Goal: Information Seeking & Learning: Learn about a topic

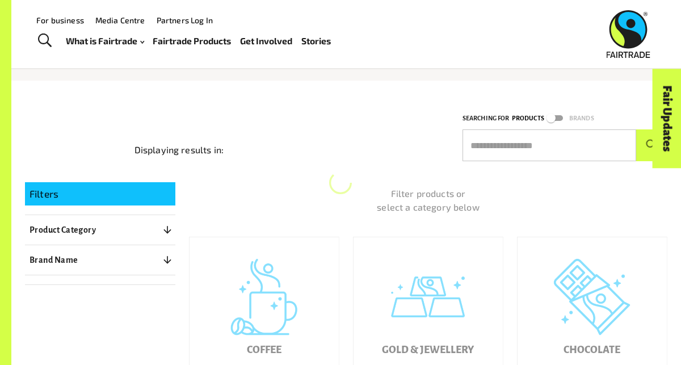
scroll to position [77, 0]
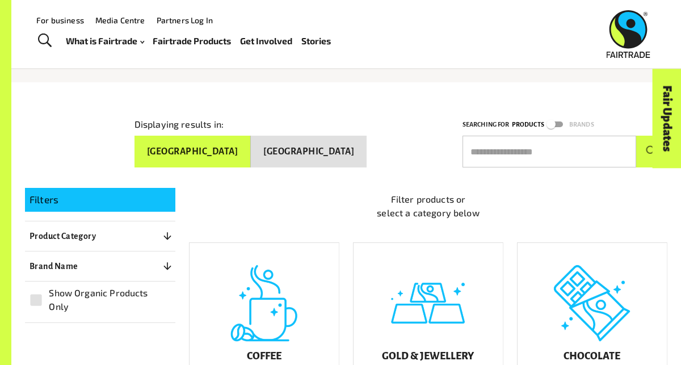
click at [541, 141] on input "text" at bounding box center [549, 152] width 174 height 32
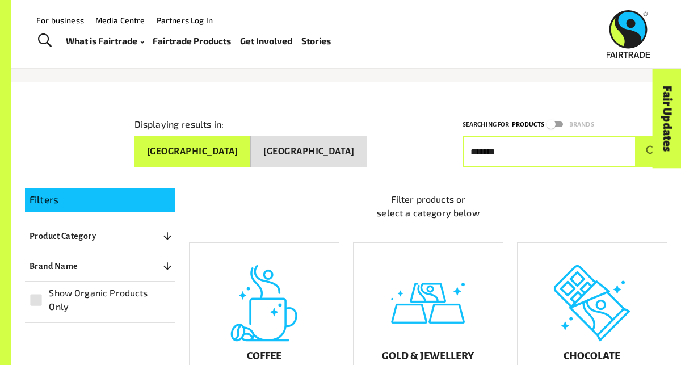
click at [636, 136] on button "submit" at bounding box center [651, 152] width 31 height 32
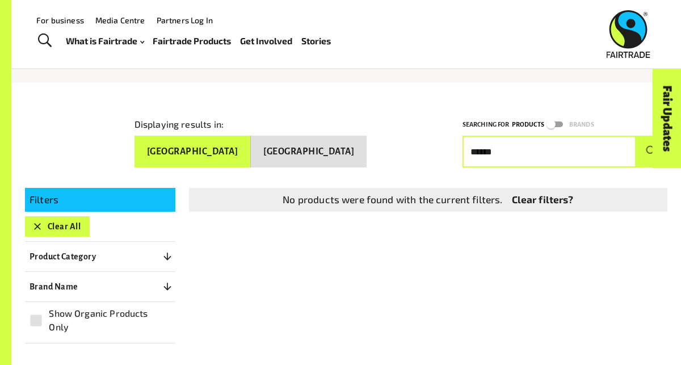
click at [636, 136] on button "submit" at bounding box center [651, 152] width 31 height 32
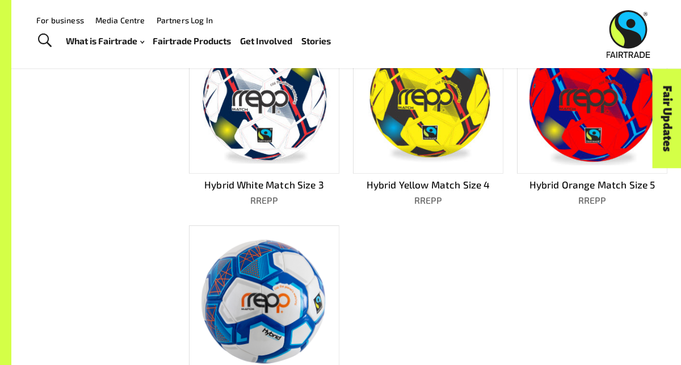
scroll to position [12, 0]
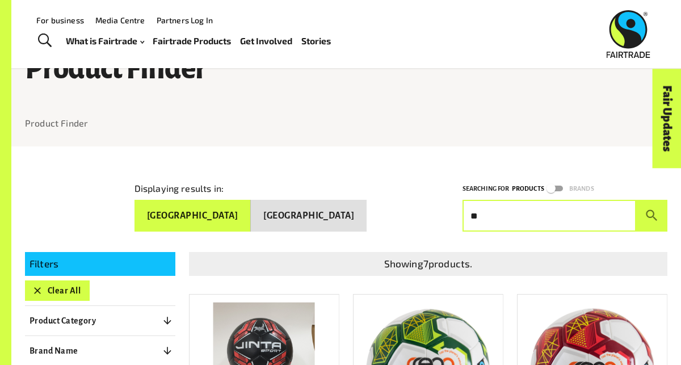
type input "*"
type input "******"
click at [636, 200] on button "submit" at bounding box center [651, 216] width 31 height 32
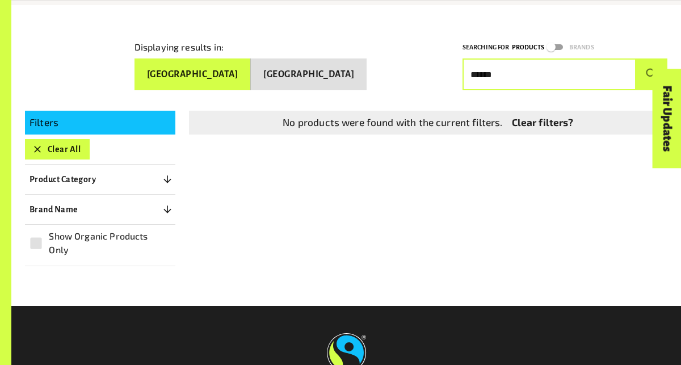
scroll to position [180, 0]
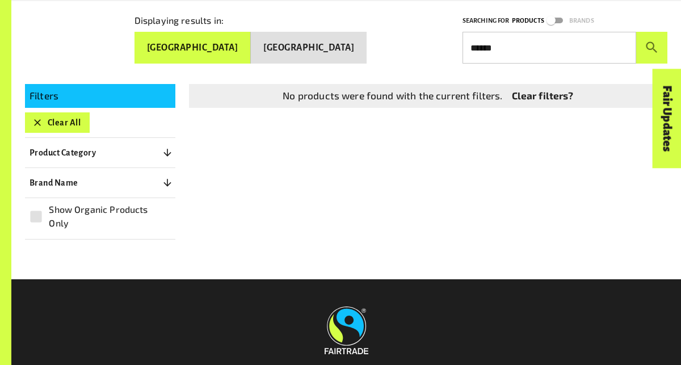
click at [550, 96] on link "Clear filters?" at bounding box center [543, 96] width 62 height 15
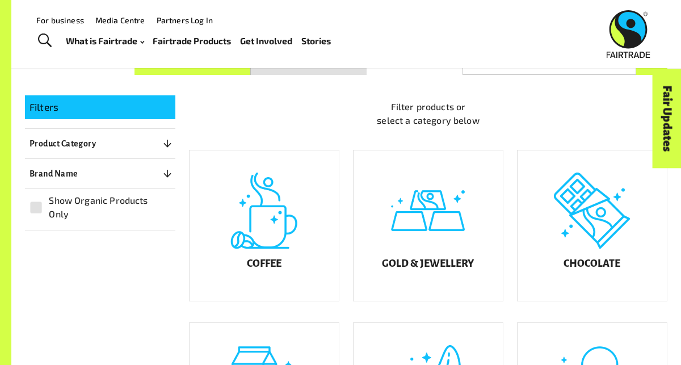
scroll to position [163, 0]
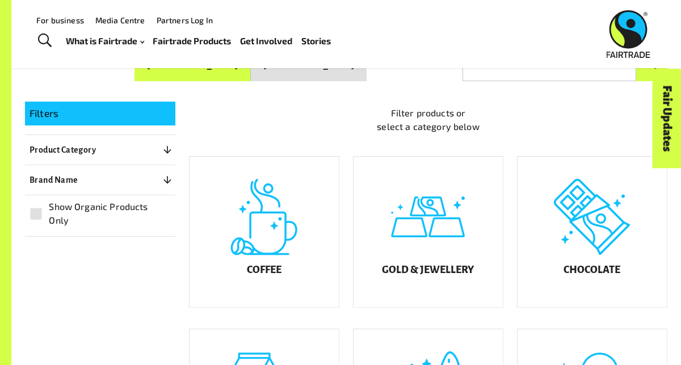
click at [540, 74] on input "text" at bounding box center [549, 65] width 174 height 32
type input "******"
click at [636, 49] on button "submit" at bounding box center [651, 65] width 31 height 32
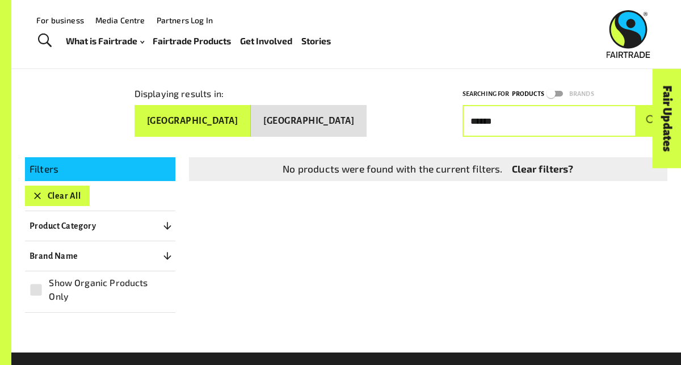
scroll to position [99, 0]
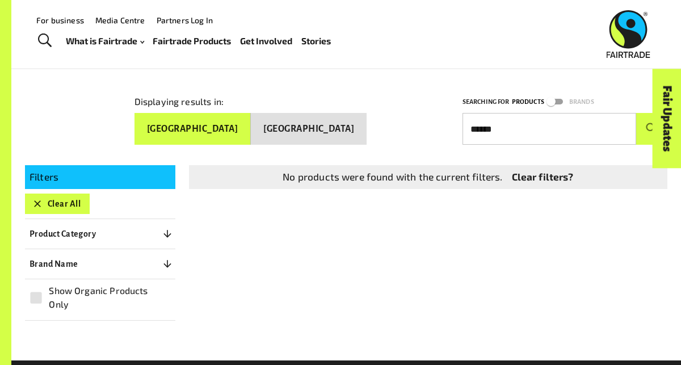
click at [545, 173] on link "Clear filters?" at bounding box center [543, 177] width 62 height 15
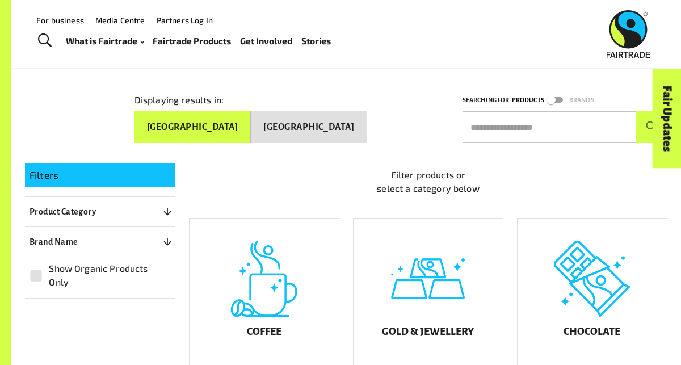
scroll to position [98, 0]
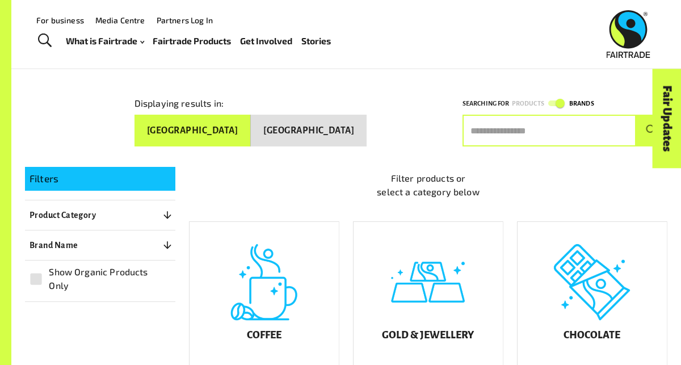
click at [553, 115] on input "text" at bounding box center [549, 131] width 174 height 32
click at [636, 115] on button "submit" at bounding box center [651, 131] width 31 height 32
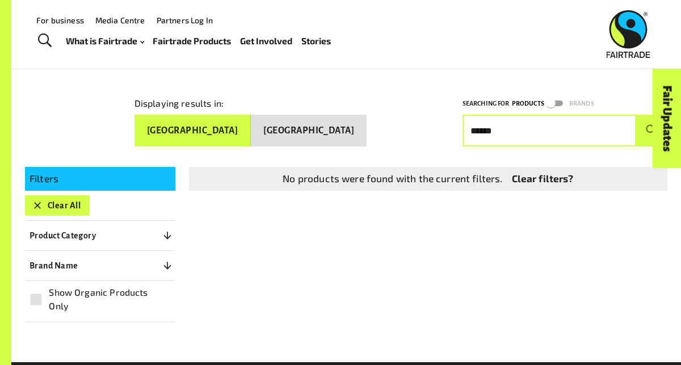
click at [544, 115] on input "******" at bounding box center [549, 131] width 174 height 32
click at [540, 128] on input "******" at bounding box center [549, 131] width 174 height 32
type input "*"
click at [636, 115] on button "submit" at bounding box center [651, 131] width 31 height 32
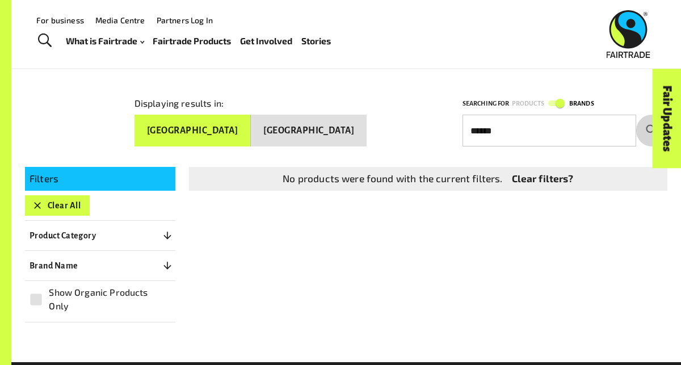
click at [642, 125] on button "submit" at bounding box center [651, 131] width 31 height 32
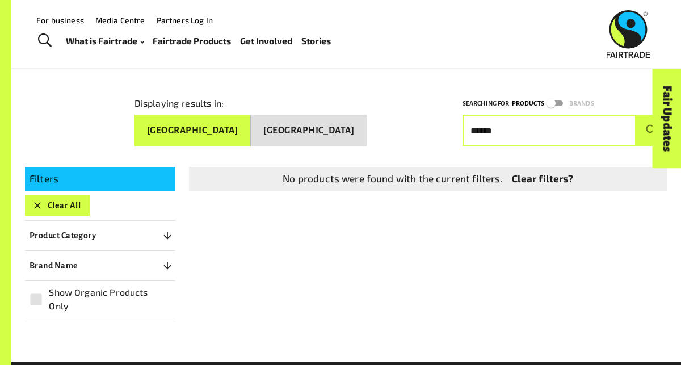
click at [534, 119] on input "******" at bounding box center [549, 131] width 174 height 32
click at [513, 128] on input "******" at bounding box center [549, 131] width 174 height 32
type input "*"
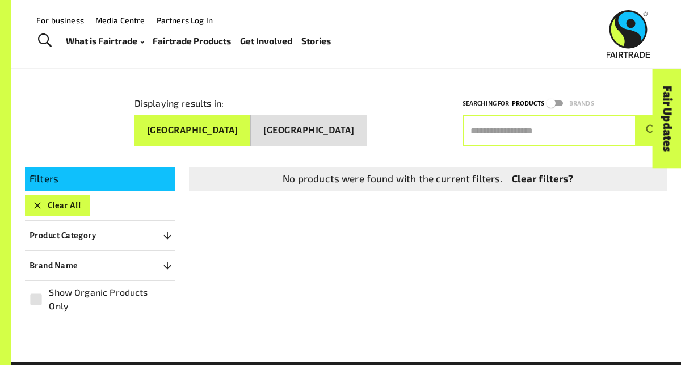
click at [372, 225] on div "Filters Clear All Product Category 0 ​ Coffee Gold & Jewellery Chocolate Juices…" at bounding box center [339, 237] width 656 height 169
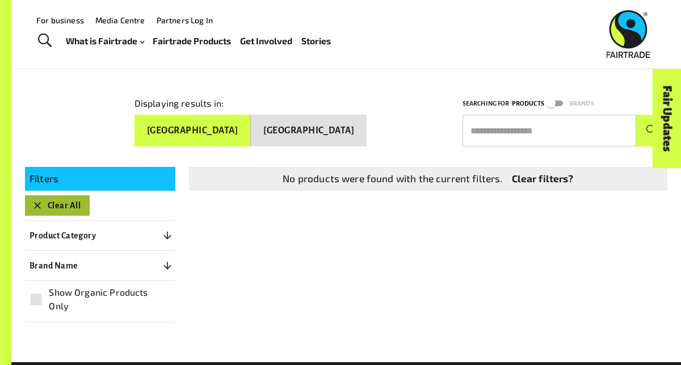
click at [69, 201] on button "Clear All" at bounding box center [57, 205] width 65 height 20
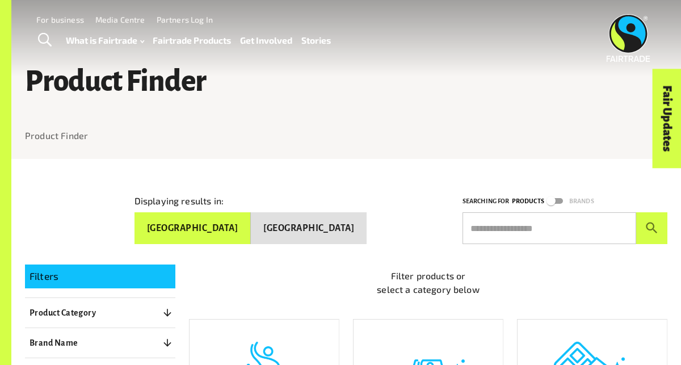
scroll to position [28, 0]
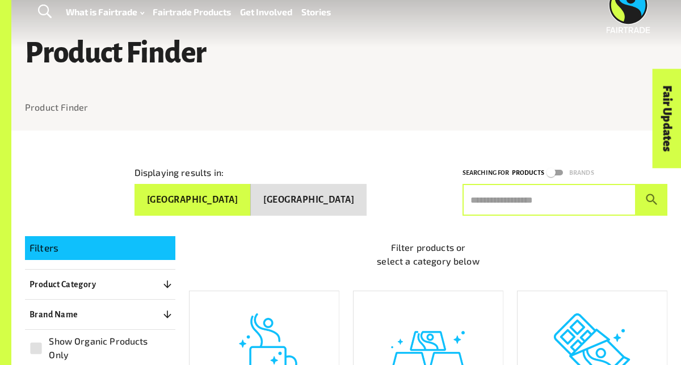
click at [504, 201] on input "text" at bounding box center [549, 200] width 174 height 32
type input "******"
click at [636, 184] on button "submit" at bounding box center [651, 200] width 31 height 32
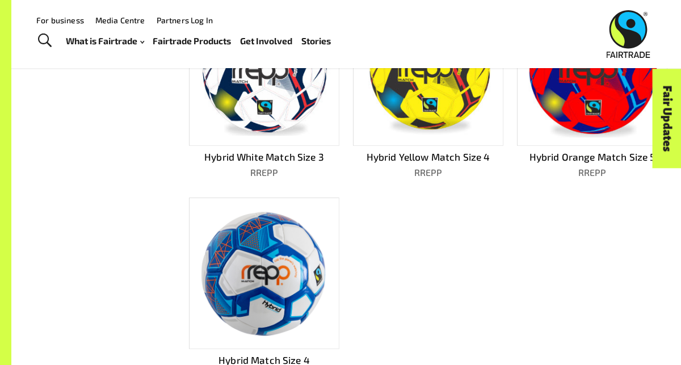
scroll to position [511, 0]
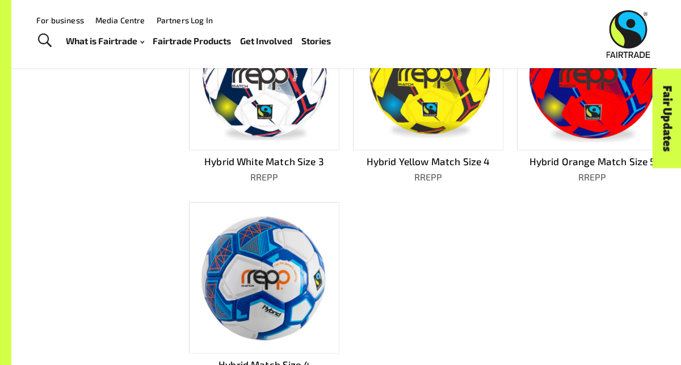
click at [206, 36] on link "Fairtrade Products" at bounding box center [192, 41] width 78 height 16
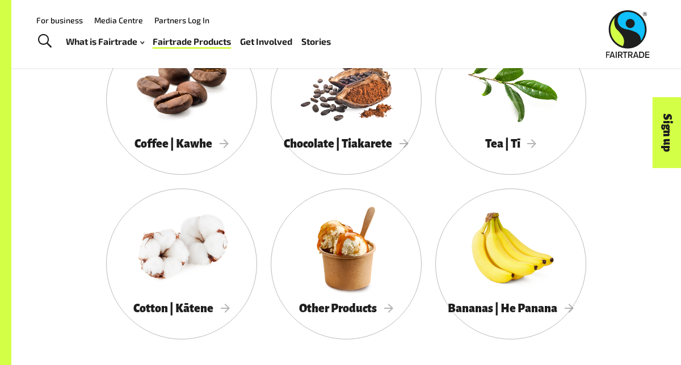
scroll to position [570, 0]
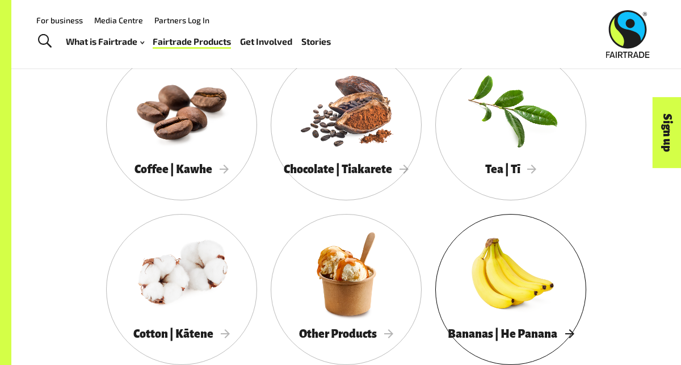
click at [346, 290] on div at bounding box center [346, 274] width 151 height 98
click at [328, 289] on div at bounding box center [346, 274] width 151 height 98
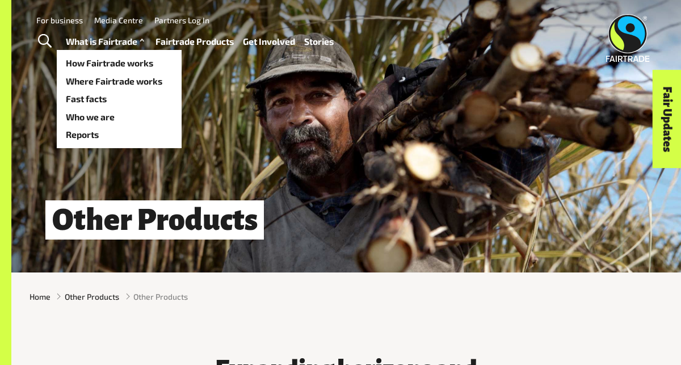
click at [110, 44] on link "What is Fairtrade" at bounding box center [106, 41] width 81 height 16
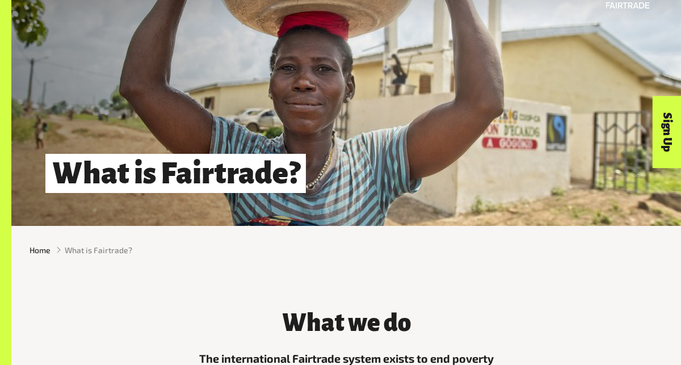
scroll to position [57, 0]
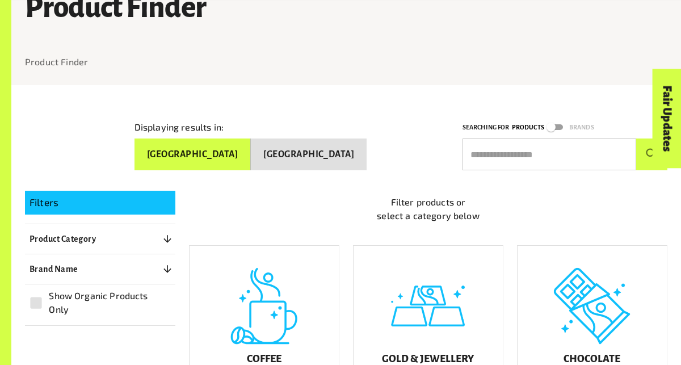
scroll to position [170, 0]
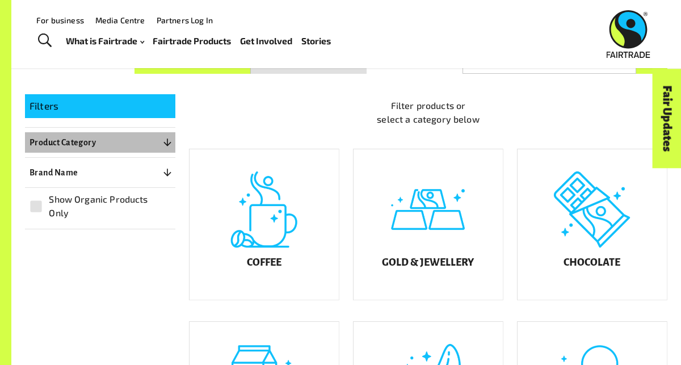
click at [148, 136] on button "Product Category 0" at bounding box center [100, 142] width 150 height 20
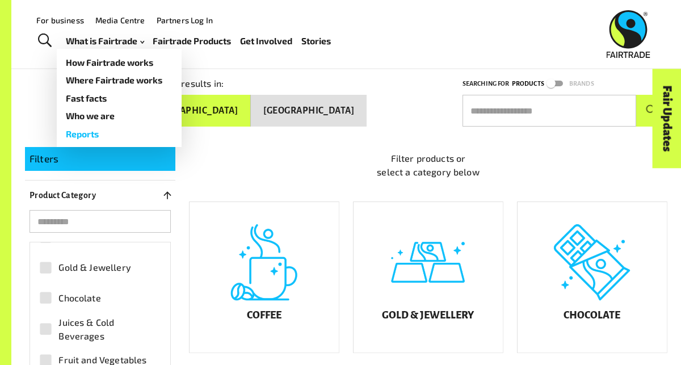
scroll to position [76, 0]
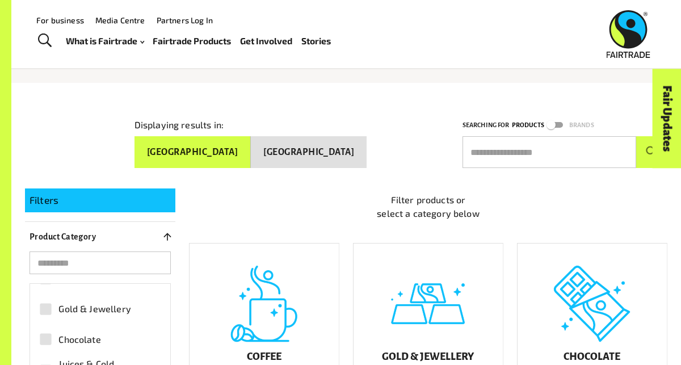
click at [209, 40] on link "Fairtrade Products" at bounding box center [192, 41] width 78 height 16
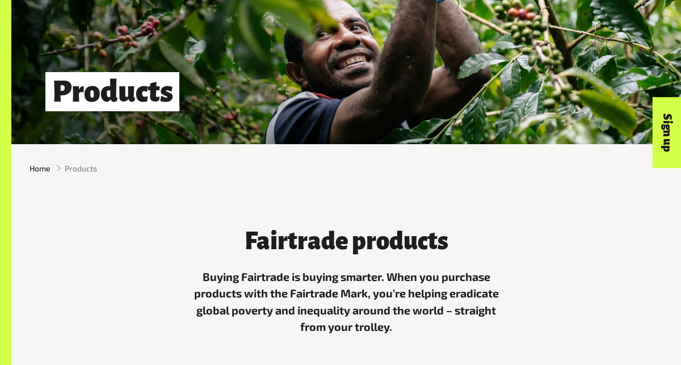
scroll to position [44, 0]
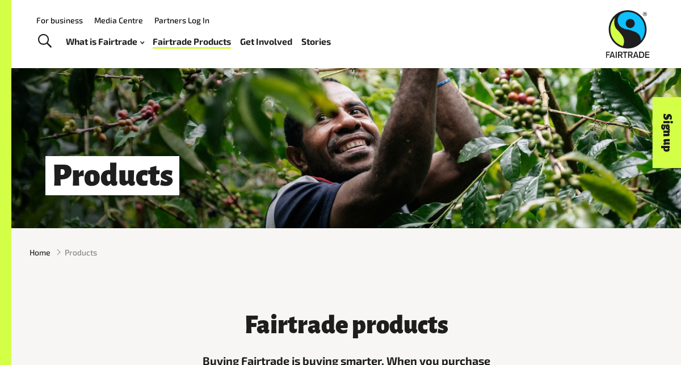
click at [43, 46] on span "Toggle Search" at bounding box center [45, 41] width 14 height 15
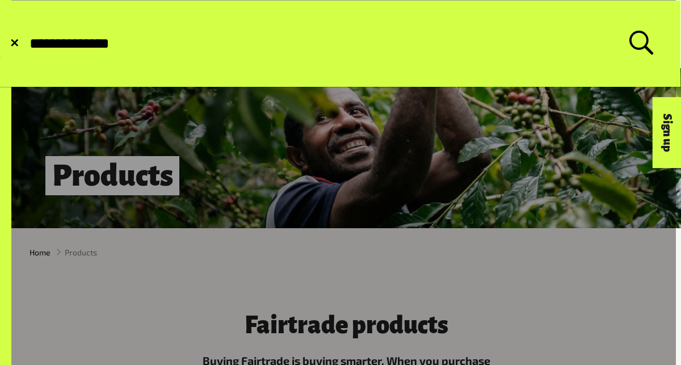
type input "**********"
click at [28, 44] on button "Submit Search" at bounding box center [28, 44] width 1 height 1
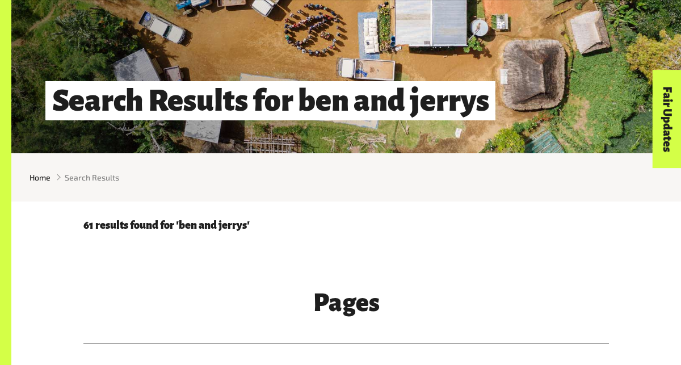
scroll to position [127, 0]
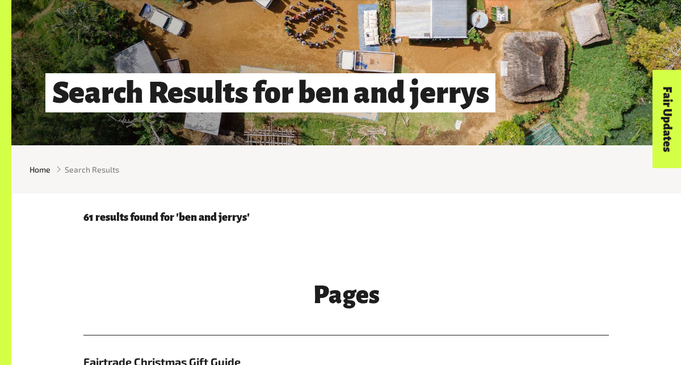
click at [208, 212] on p "61 results found for 'ben and jerrys'" at bounding box center [345, 218] width 525 height 12
click at [201, 225] on div "61 results found for 'ben and jerrys'" at bounding box center [346, 212] width 539 height 39
click at [214, 214] on p "61 results found for 'ben and jerrys'" at bounding box center [345, 218] width 525 height 12
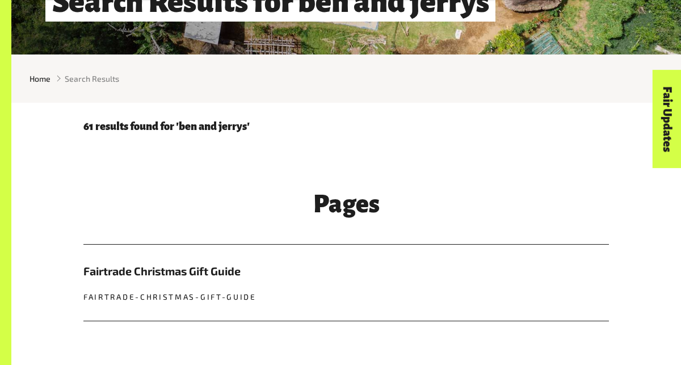
scroll to position [215, 0]
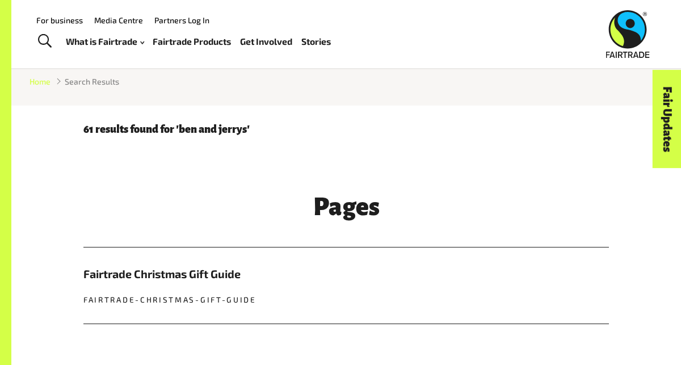
click at [45, 83] on span "Home" at bounding box center [40, 81] width 21 height 12
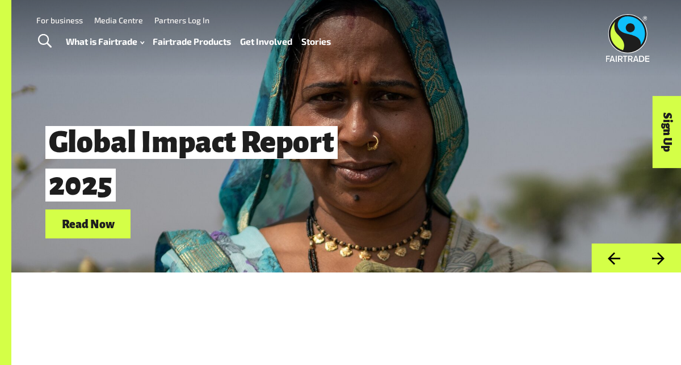
click at [46, 40] on span "Toggle Search" at bounding box center [45, 41] width 14 height 15
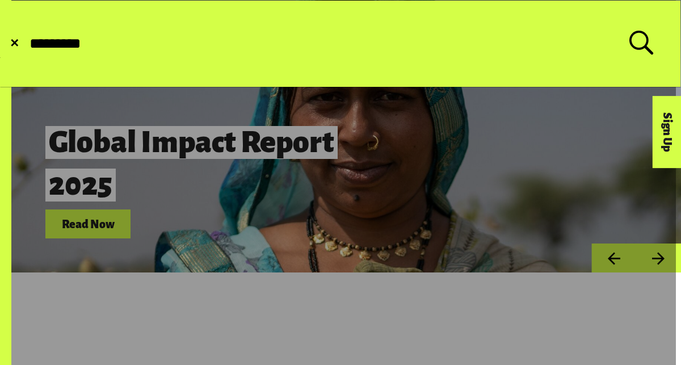
type input "*********"
click at [28, 44] on button "Submit Search" at bounding box center [28, 44] width 1 height 1
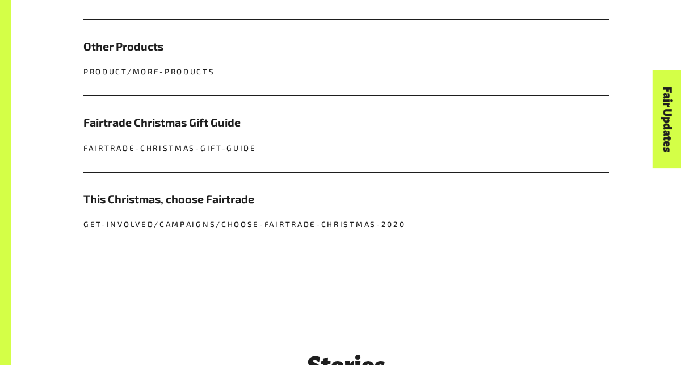
scroll to position [521, 0]
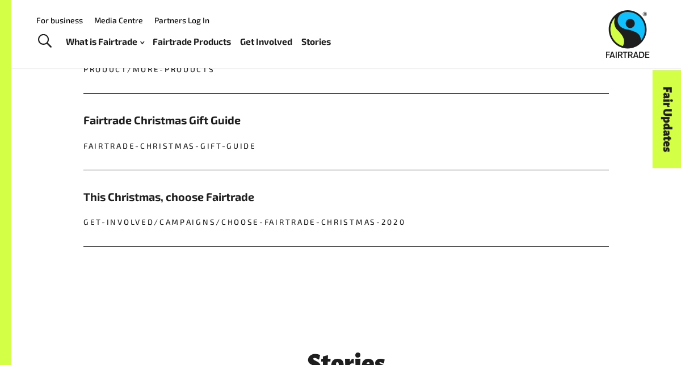
click at [149, 40] on ul "What is Fairtrade How Fairtrade works Where Fairtrade works Fast facts Who we a…" at bounding box center [203, 41] width 274 height 16
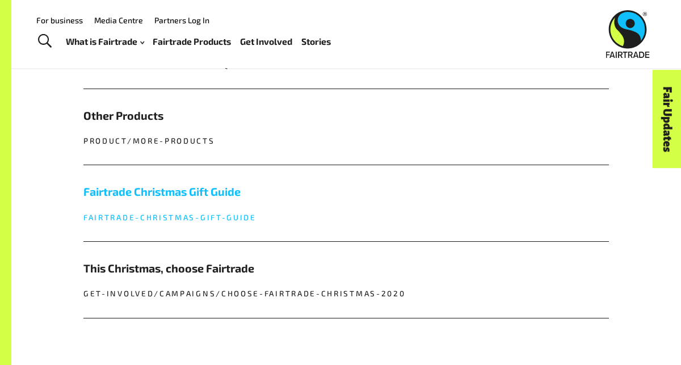
scroll to position [447, 0]
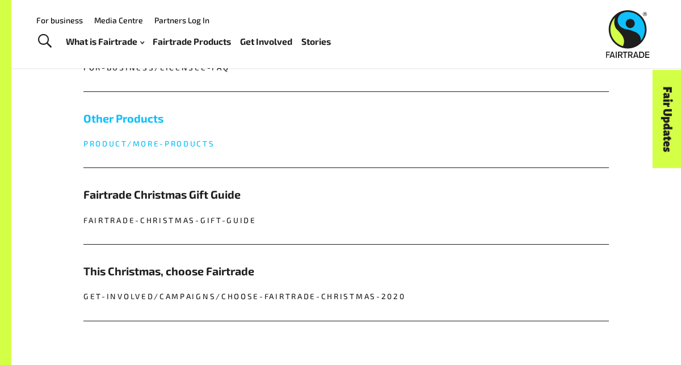
click at [131, 124] on h5 "Other Products" at bounding box center [345, 118] width 525 height 17
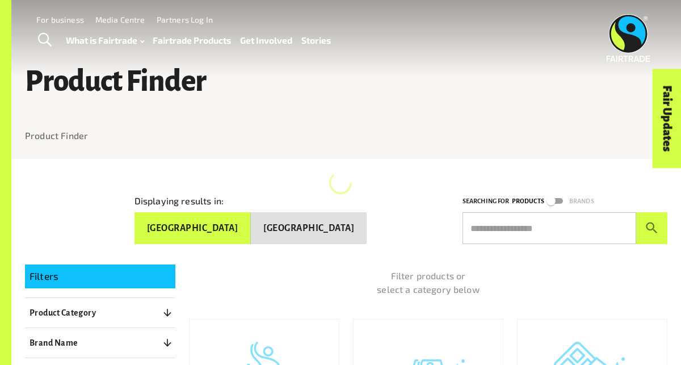
click at [552, 224] on input "text" at bounding box center [549, 228] width 174 height 32
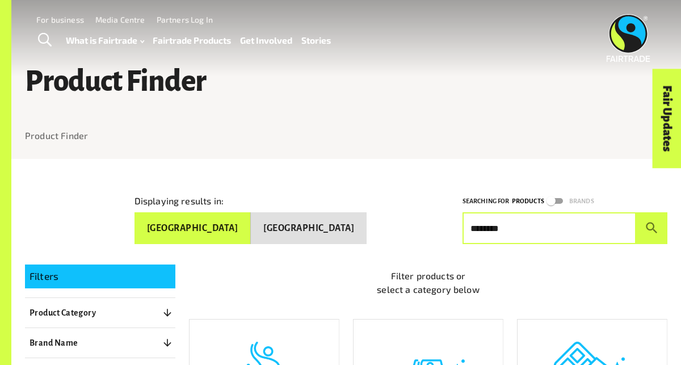
click at [636, 212] on button "submit" at bounding box center [651, 228] width 31 height 32
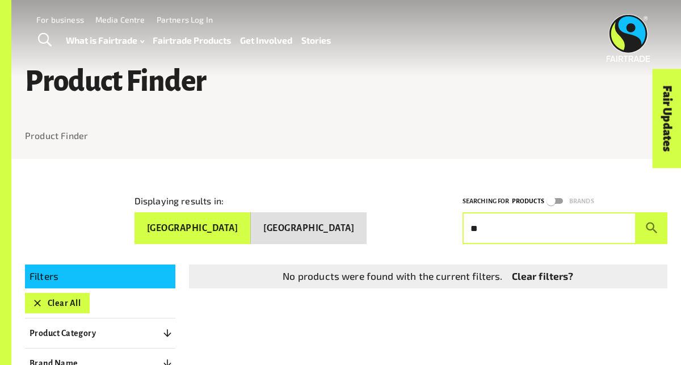
type input "*"
click at [636, 212] on button "submit" at bounding box center [651, 228] width 31 height 32
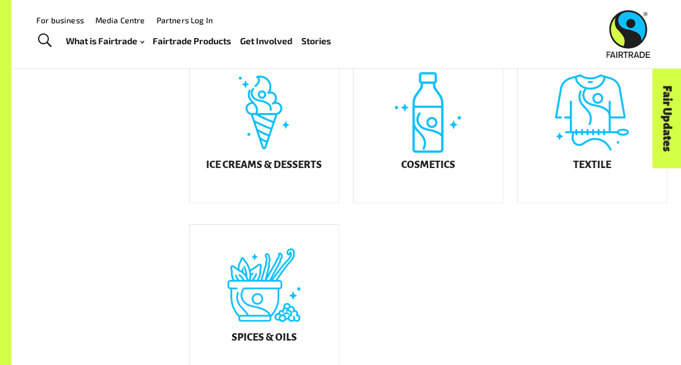
scroll to position [610, 0]
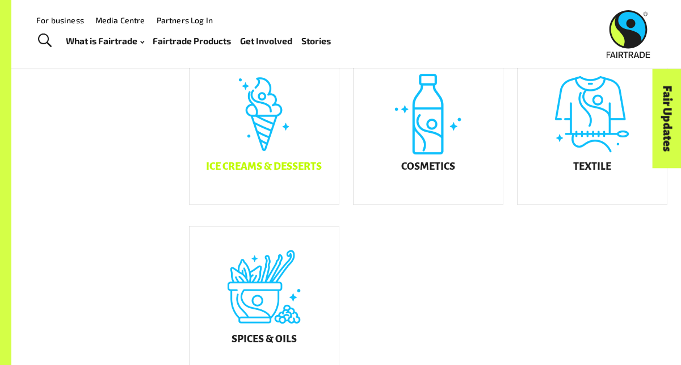
click at [322, 124] on div "Ice Creams & Desserts" at bounding box center [263, 129] width 149 height 150
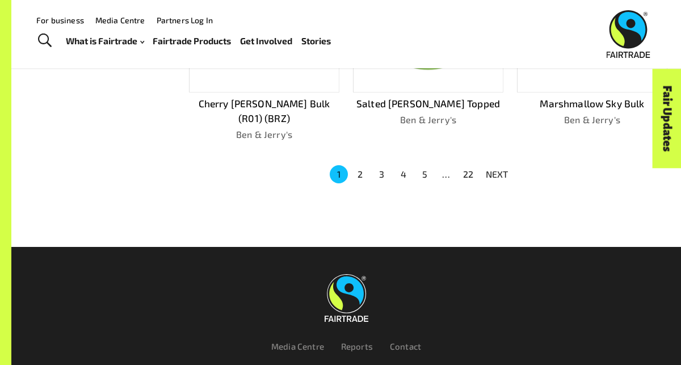
scroll to position [779, 0]
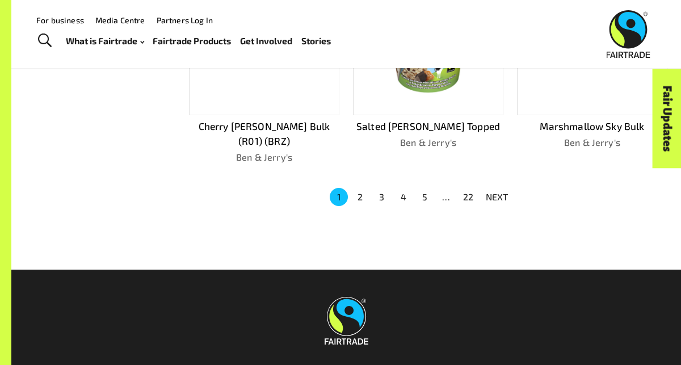
click at [377, 188] on button "3" at bounding box center [382, 197] width 18 height 18
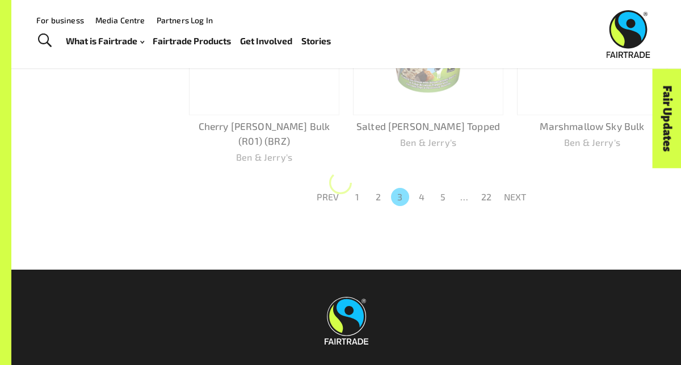
scroll to position [764, 0]
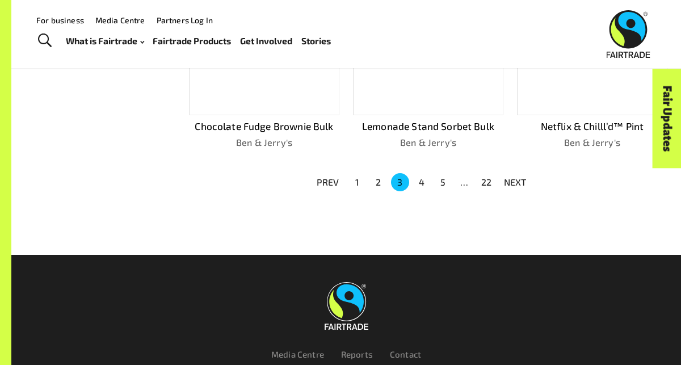
click at [413, 178] on button "4" at bounding box center [421, 182] width 18 height 18
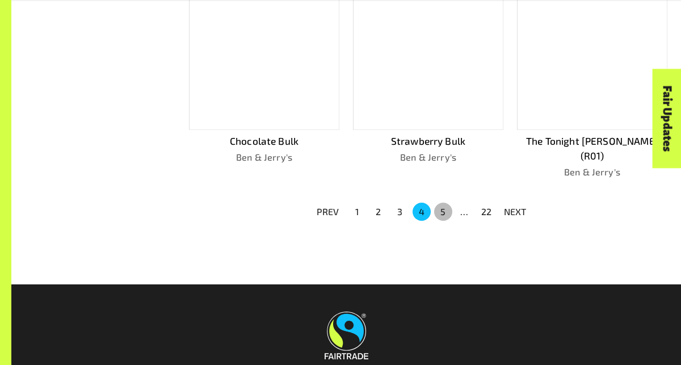
scroll to position [779, 0]
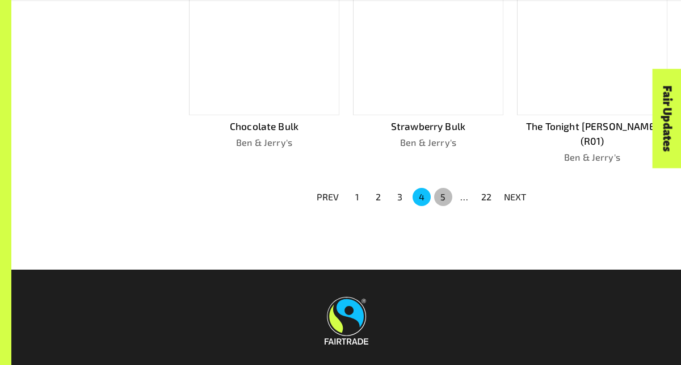
click at [440, 188] on button "5" at bounding box center [443, 197] width 18 height 18
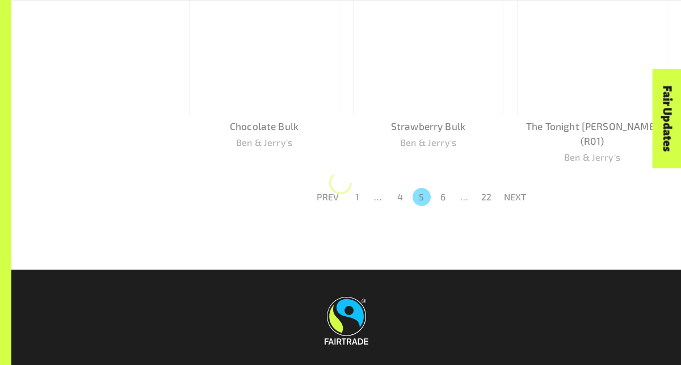
click at [469, 190] on div "…" at bounding box center [465, 197] width 18 height 14
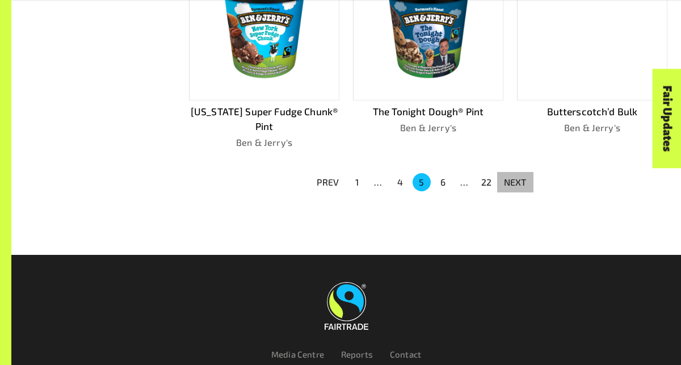
click at [519, 182] on p "NEXT" at bounding box center [515, 182] width 23 height 14
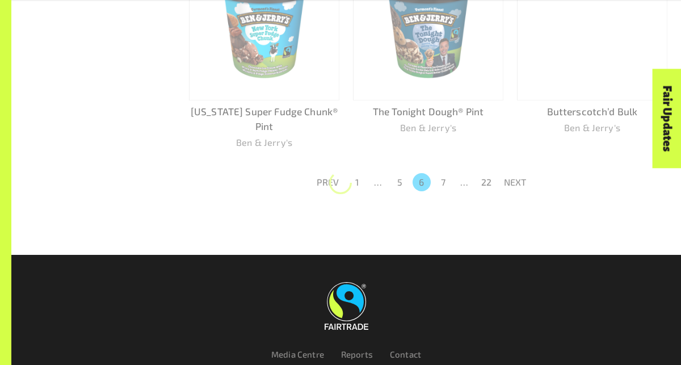
click at [519, 182] on p "NEXT" at bounding box center [515, 182] width 23 height 14
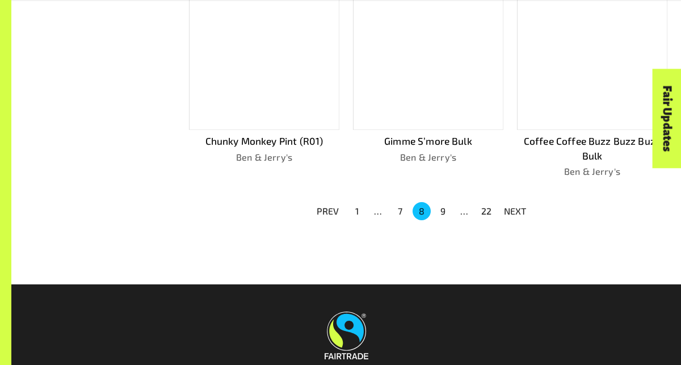
click at [519, 204] on p "NEXT" at bounding box center [515, 211] width 23 height 14
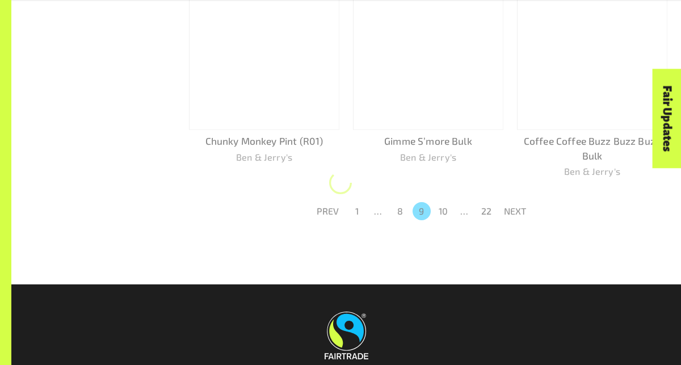
click at [519, 204] on p "NEXT" at bounding box center [515, 211] width 23 height 14
click at [519, 201] on button "NEXT" at bounding box center [515, 211] width 36 height 20
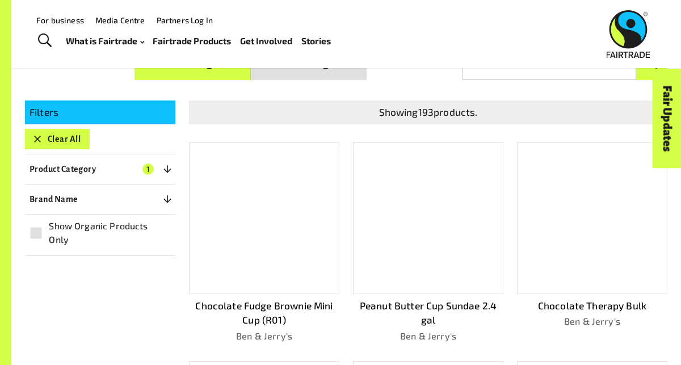
scroll to position [0, 0]
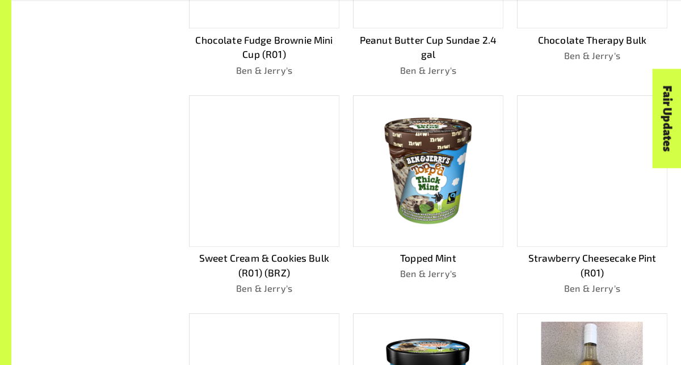
click at [433, 172] on img at bounding box center [428, 171] width 134 height 134
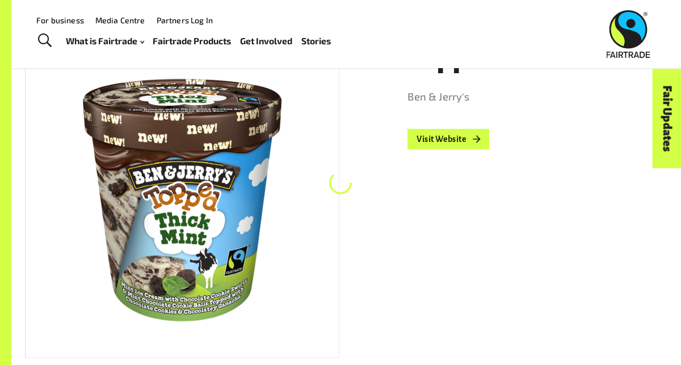
scroll to position [159, 0]
